Goal: Task Accomplishment & Management: Manage account settings

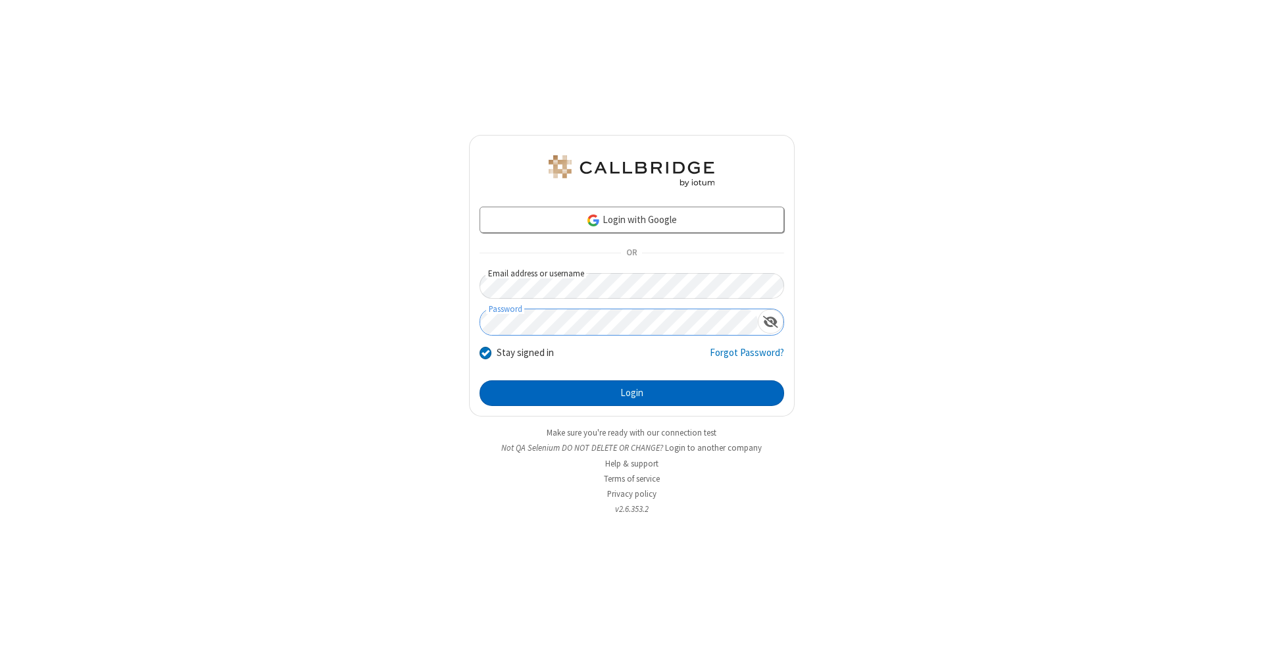
click at [631, 393] on button "Login" at bounding box center [631, 393] width 304 height 26
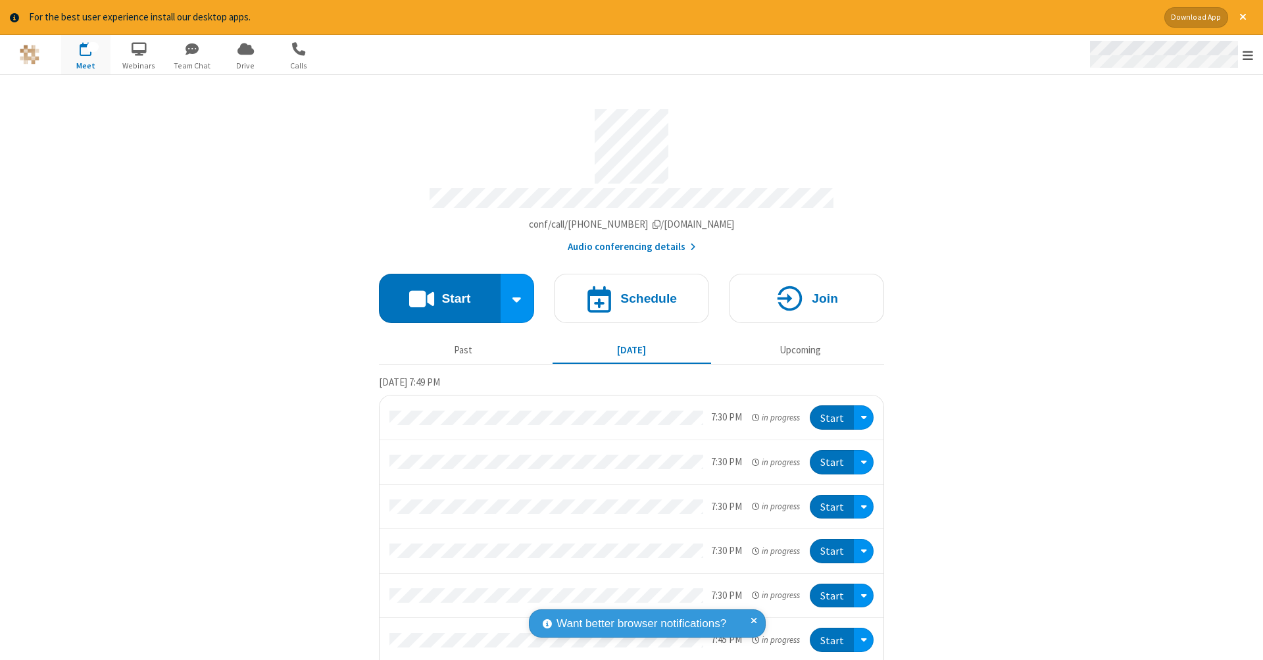
click at [1248, 55] on span "Open menu" at bounding box center [1247, 55] width 11 height 13
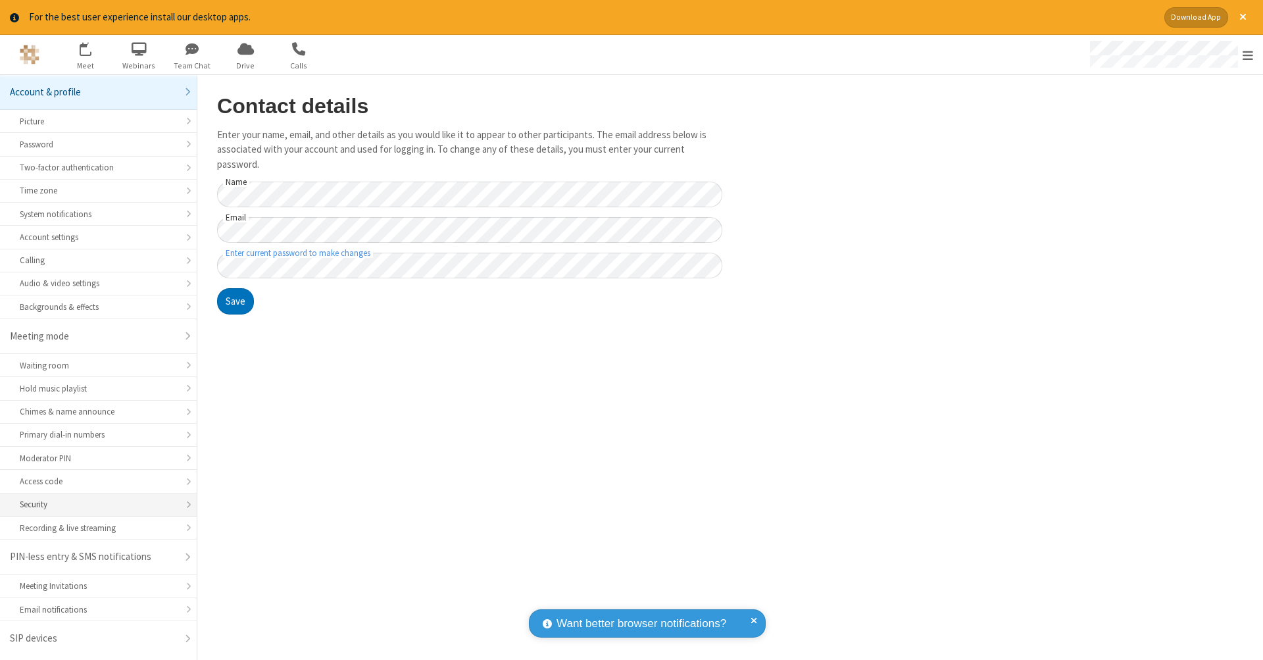
click at [98, 501] on div "Security" at bounding box center [98, 504] width 157 height 12
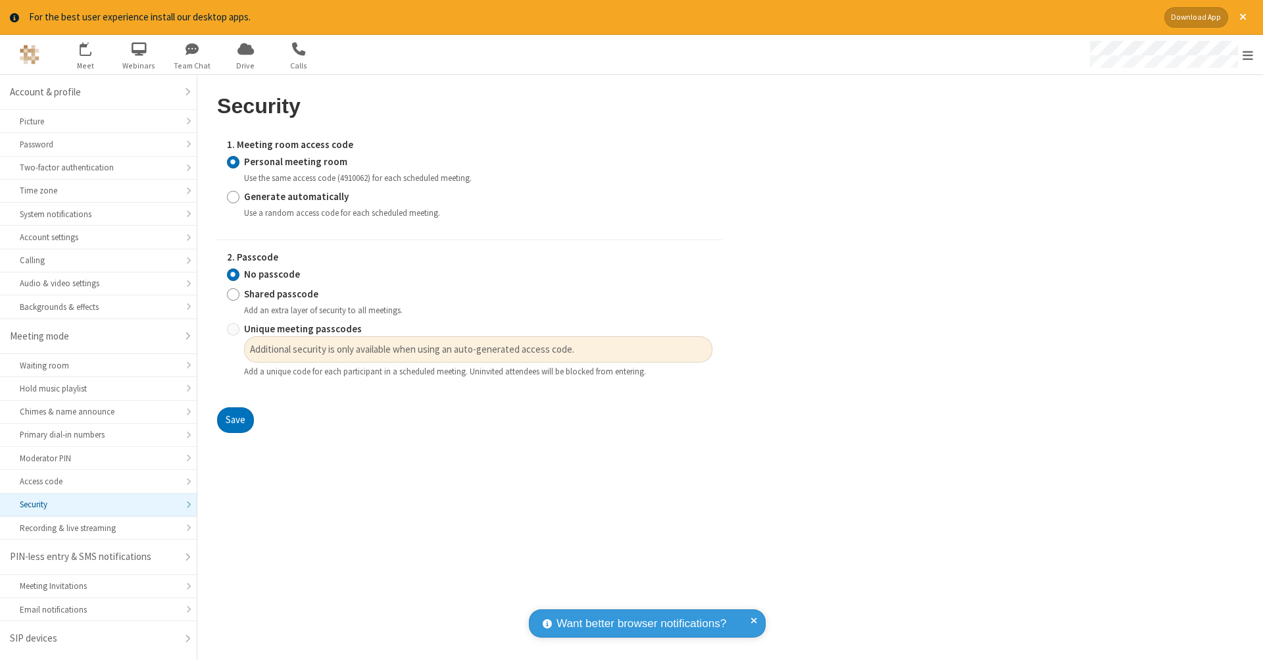
click at [233, 195] on input "Generate automatically" at bounding box center [233, 196] width 12 height 14
radio input "true"
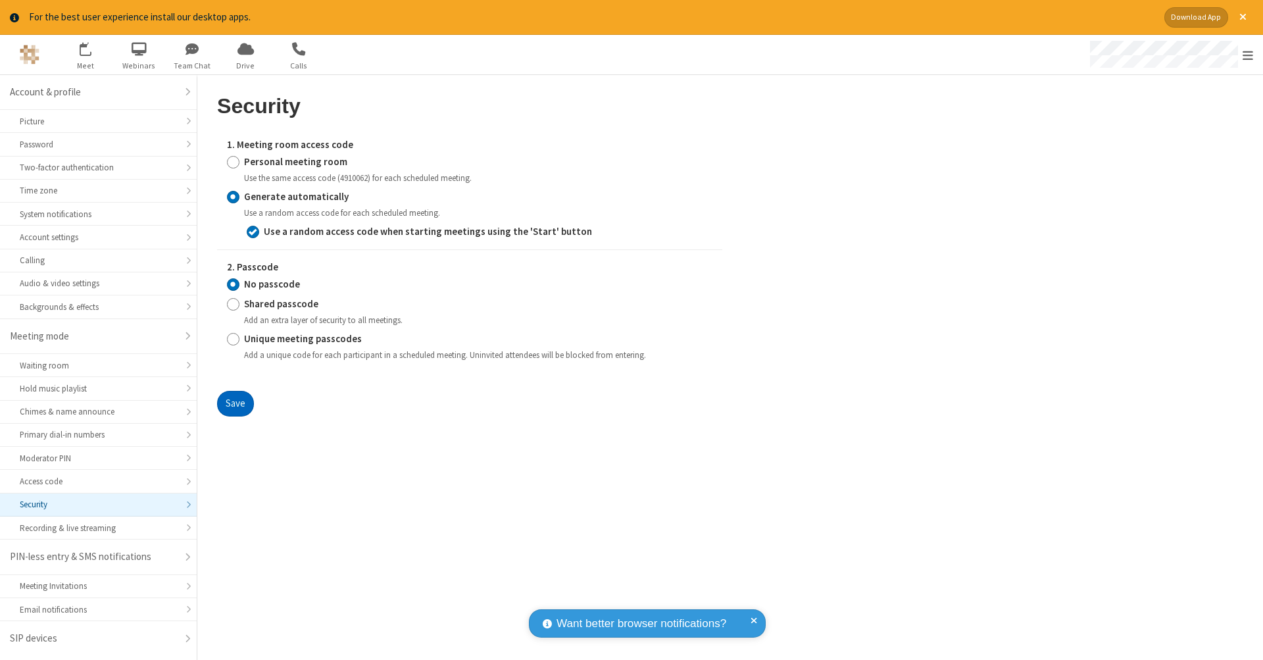
click at [235, 400] on button "Save" at bounding box center [235, 404] width 37 height 26
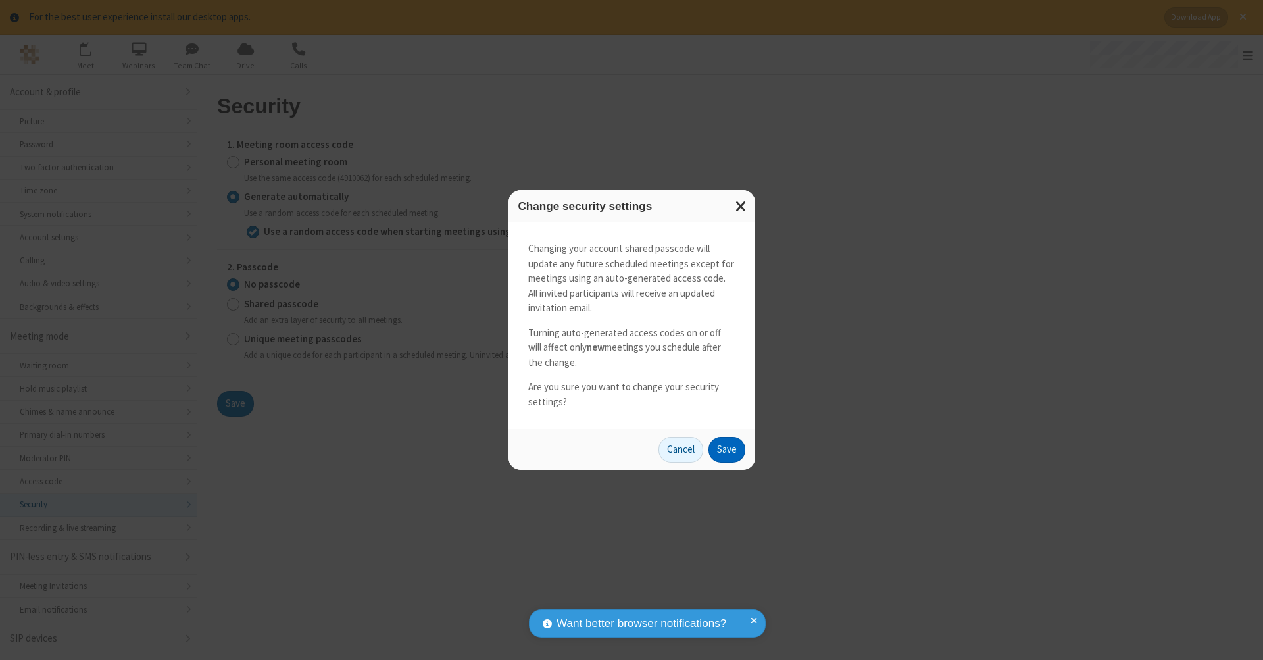
click at [726, 447] on button "Save" at bounding box center [726, 450] width 37 height 26
